Goal: Transaction & Acquisition: Purchase product/service

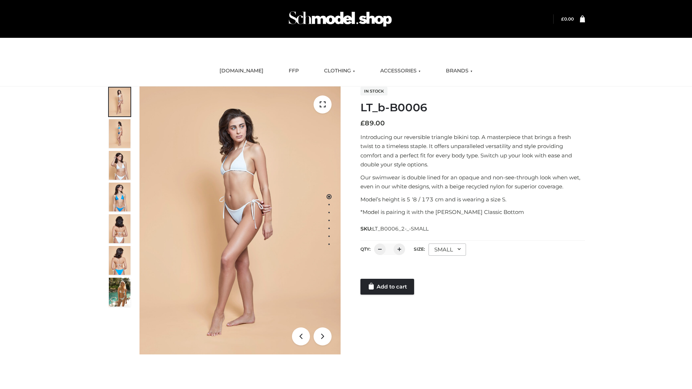
click at [388, 287] on link "Add to cart" at bounding box center [388, 287] width 54 height 16
